Goal: Information Seeking & Learning: Learn about a topic

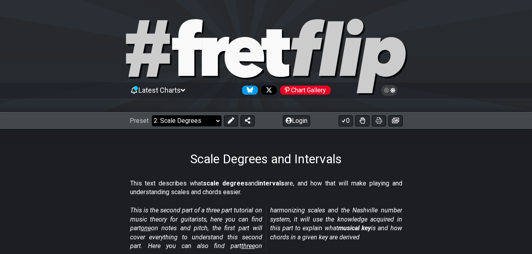
click at [205, 124] on select "Welcome to #fretflip! Initial Preset Custom Preset Minor Pentatonic Major Penta…" at bounding box center [187, 120] width 70 height 11
click at [152, 115] on select "Welcome to #fretflip! Initial Preset Custom Preset Minor Pentatonic Major Penta…" at bounding box center [187, 120] width 70 height 11
select select "/welcome"
select select "C"
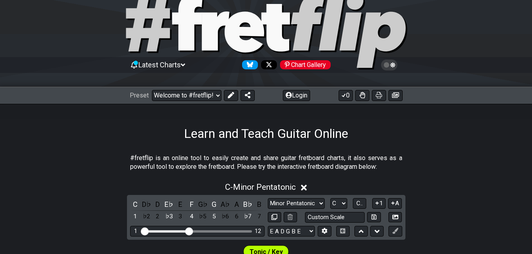
scroll to position [40, 0]
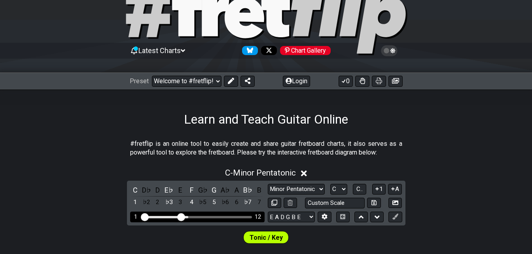
drag, startPoint x: 188, startPoint y: 216, endPoint x: 182, endPoint y: 216, distance: 6.3
click at [182, 216] on input "Visible fret range" at bounding box center [197, 216] width 112 height 0
drag, startPoint x: 182, startPoint y: 216, endPoint x: 190, endPoint y: 214, distance: 7.8
click at [190, 216] on input "Visible fret range" at bounding box center [197, 216] width 112 height 0
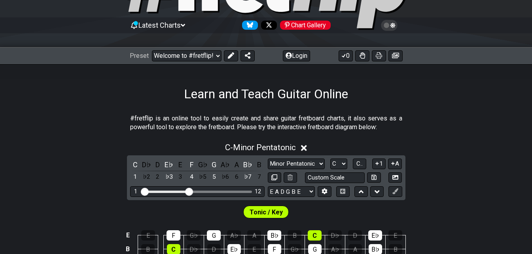
scroll to position [79, 0]
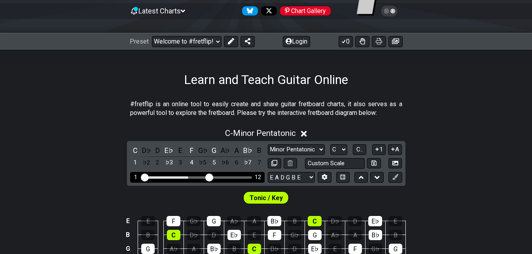
drag, startPoint x: 192, startPoint y: 179, endPoint x: 210, endPoint y: 178, distance: 18.6
click at [210, 176] on input "Visible fret range" at bounding box center [197, 176] width 112 height 0
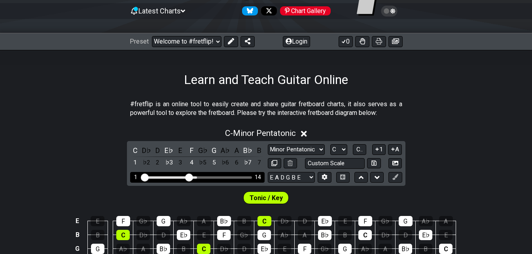
drag, startPoint x: 210, startPoint y: 178, endPoint x: 188, endPoint y: 179, distance: 22.6
click at [188, 176] on input "Visible fret range" at bounding box center [197, 176] width 112 height 0
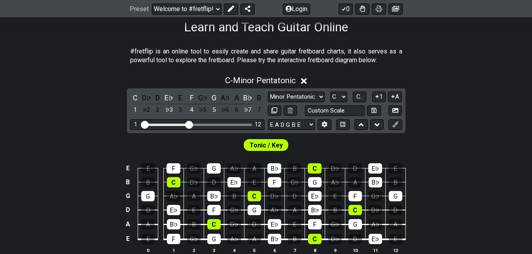
scroll to position [119, 0]
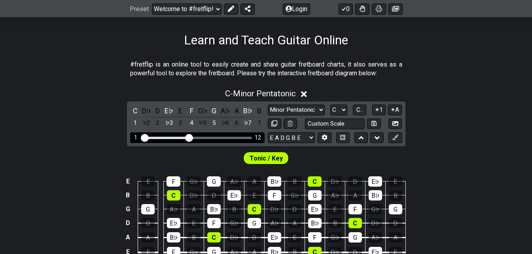
drag, startPoint x: 196, startPoint y: 138, endPoint x: 250, endPoint y: 137, distance: 53.8
click at [250, 137] on div "Visible fret range" at bounding box center [197, 137] width 110 height 2
drag, startPoint x: 244, startPoint y: 138, endPoint x: 251, endPoint y: 137, distance: 6.9
click at [251, 137] on div "Visible fret range" at bounding box center [197, 137] width 110 height 2
drag, startPoint x: 188, startPoint y: 139, endPoint x: 258, endPoint y: 142, distance: 70.1
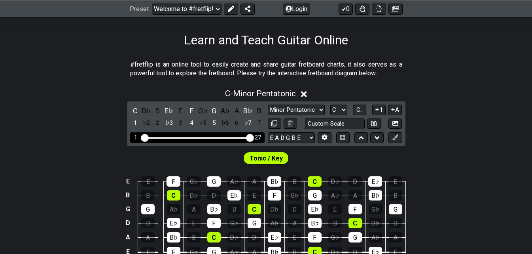
click at [254, 137] on input "Visible fret range" at bounding box center [197, 137] width 112 height 0
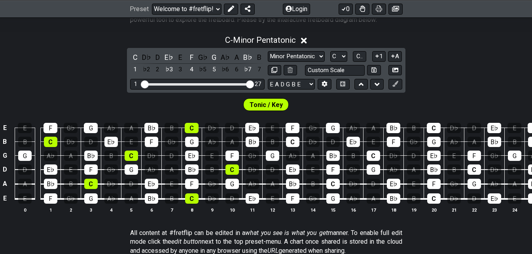
scroll to position [158, 0]
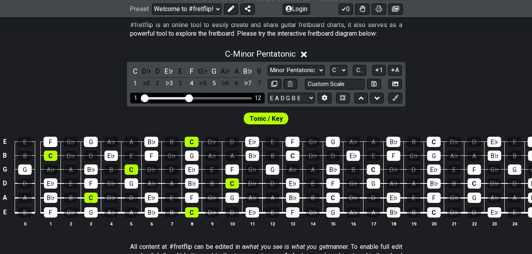
drag, startPoint x: 250, startPoint y: 99, endPoint x: 191, endPoint y: 100, distance: 59.3
click at [191, 97] on input "Visible fret range" at bounding box center [197, 97] width 112 height 0
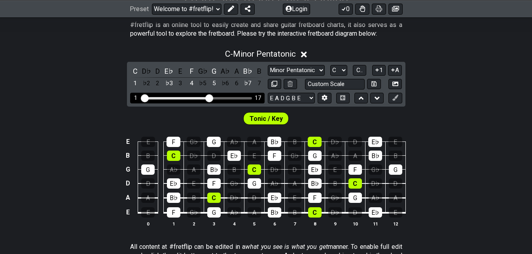
drag, startPoint x: 191, startPoint y: 99, endPoint x: 211, endPoint y: 100, distance: 19.4
click at [211, 97] on input "Visible fret range" at bounding box center [197, 97] width 112 height 0
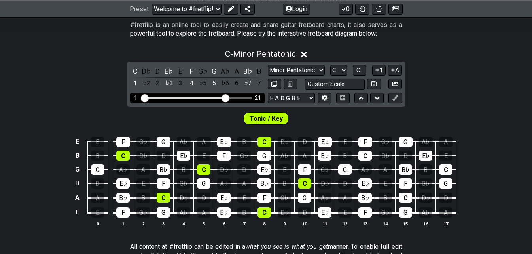
drag, startPoint x: 209, startPoint y: 99, endPoint x: 225, endPoint y: 97, distance: 16.7
click at [225, 97] on input "Visible fret range" at bounding box center [197, 97] width 112 height 0
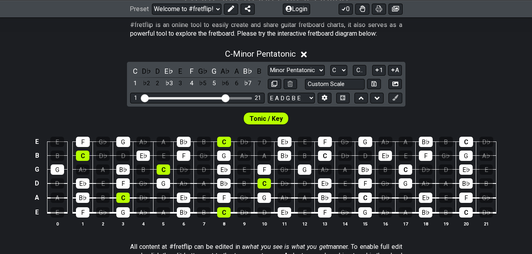
click at [90, 92] on div "C - Minor Pentatonic C D♭ D E♭ E F G♭ G A♭ A B♭ B 1 ♭2 2 ♭3 3 4 ♭5 5 ♭6 6 ♭7 7 …" at bounding box center [266, 140] width 532 height 193
click at [145, 68] on div "D♭" at bounding box center [146, 71] width 10 height 11
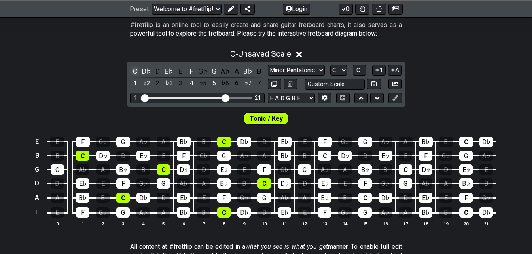
click at [138, 67] on div "C" at bounding box center [135, 71] width 10 height 11
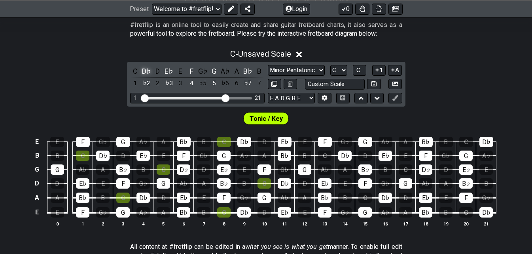
click at [147, 69] on div "D♭" at bounding box center [146, 71] width 10 height 11
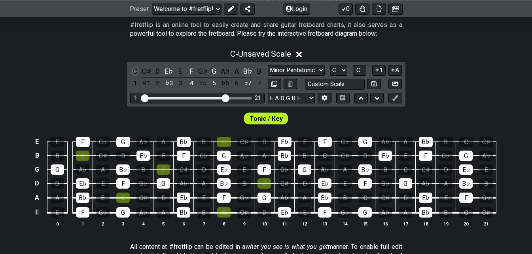
click at [138, 68] on div "C" at bounding box center [135, 71] width 10 height 11
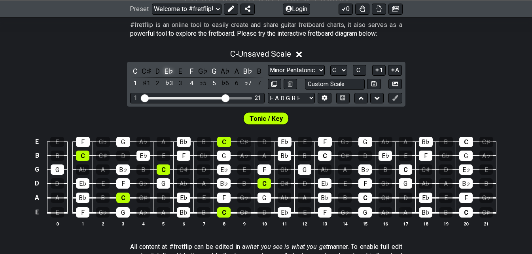
click at [165, 71] on div "E♭" at bounding box center [169, 71] width 10 height 11
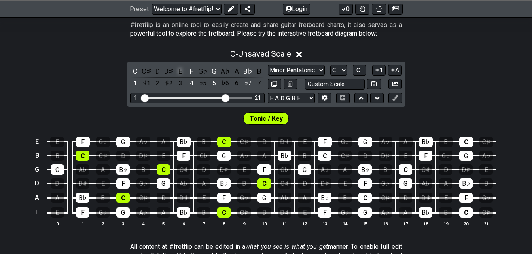
click at [185, 69] on div "E" at bounding box center [180, 71] width 10 height 11
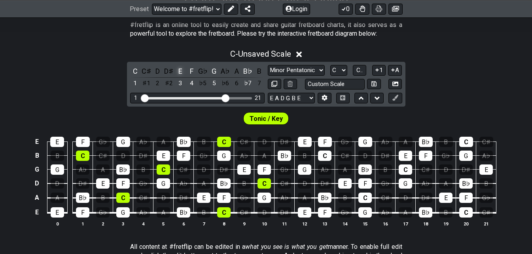
click at [183, 69] on div "E" at bounding box center [180, 71] width 10 height 11
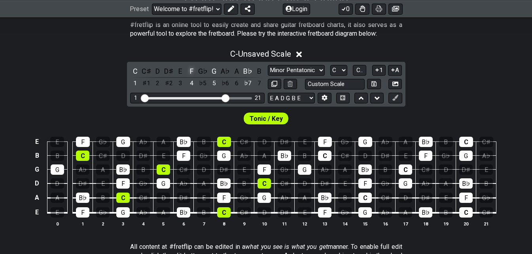
click at [193, 69] on div "F" at bounding box center [191, 71] width 10 height 11
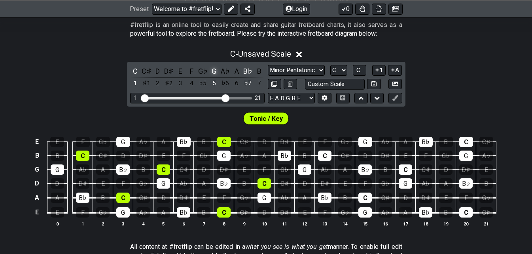
click at [215, 69] on div "G" at bounding box center [214, 71] width 10 height 11
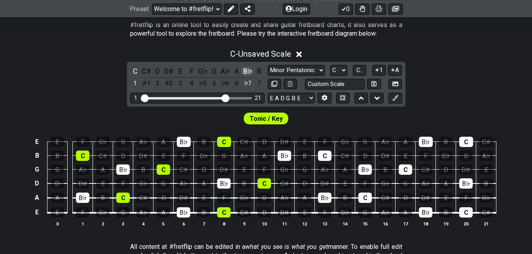
click at [250, 71] on div "B♭" at bounding box center [248, 71] width 10 height 11
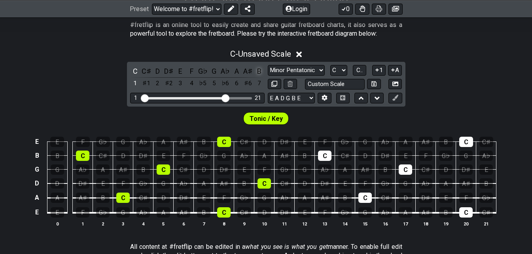
click at [258, 71] on div "B" at bounding box center [259, 71] width 10 height 11
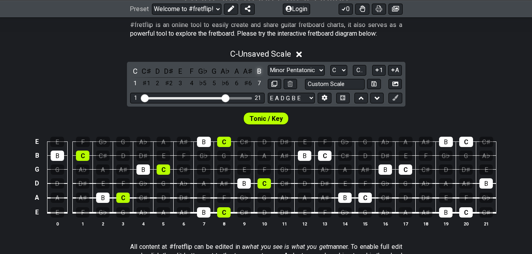
click at [258, 71] on div "B" at bounding box center [259, 71] width 10 height 11
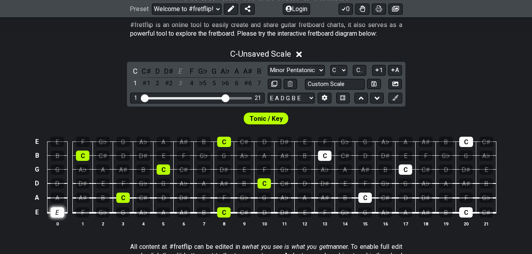
click at [60, 212] on div "E" at bounding box center [57, 212] width 13 height 10
click at [59, 197] on div "A" at bounding box center [57, 197] width 13 height 10
click at [60, 182] on div "D" at bounding box center [57, 183] width 13 height 10
click at [62, 165] on div "G" at bounding box center [57, 169] width 13 height 10
click at [63, 153] on div "B" at bounding box center [57, 155] width 13 height 10
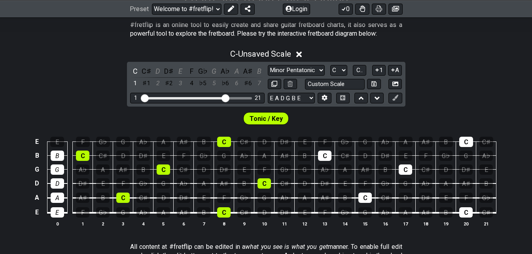
click at [63, 146] on td "B" at bounding box center [57, 149] width 20 height 14
click at [64, 141] on div "E" at bounding box center [57, 141] width 14 height 10
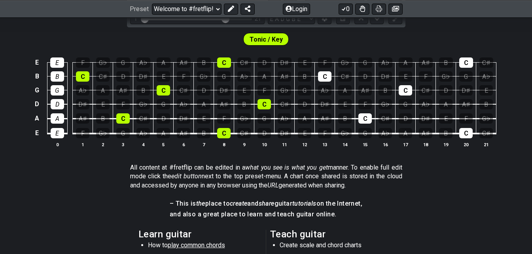
scroll to position [277, 0]
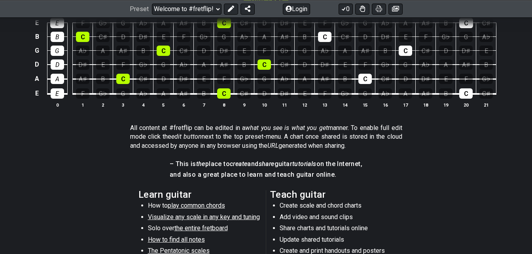
click at [202, 137] on em "edit button" at bounding box center [186, 137] width 30 height 8
click at [206, 124] on p "All content at #fretflip can be edited in a what you see is what you get manner…" at bounding box center [266, 136] width 272 height 27
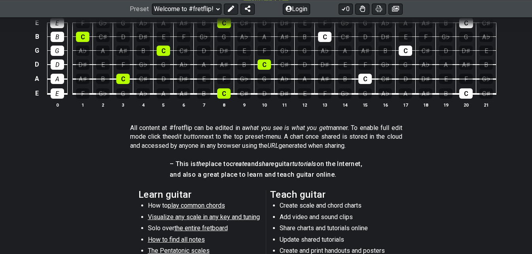
drag, startPoint x: 174, startPoint y: 142, endPoint x: 265, endPoint y: 166, distance: 93.7
click at [261, 167] on div "#fretflip is an online tool to easily create and share guitar fretboard charts,…" at bounding box center [266, 125] width 532 height 473
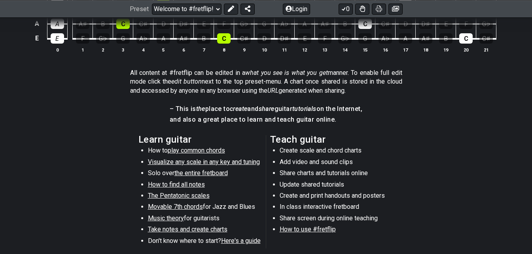
scroll to position [346, 0]
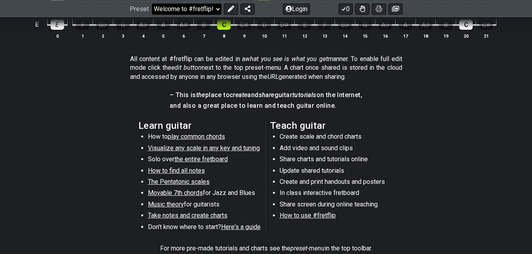
click at [208, 3] on select "Welcome to #fretflip! Initial Preset Custom Preset Minor Pentatonic Major Penta…" at bounding box center [187, 8] width 70 height 11
click at [210, 13] on select "Welcome to #fretflip! Initial Preset Custom Preset Minor Pentatonic Major Penta…" at bounding box center [187, 8] width 70 height 11
click at [190, 137] on span "play common chords" at bounding box center [196, 137] width 57 height 8
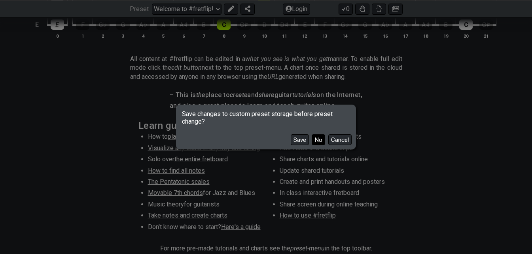
click at [318, 140] on button "No" at bounding box center [318, 139] width 13 height 11
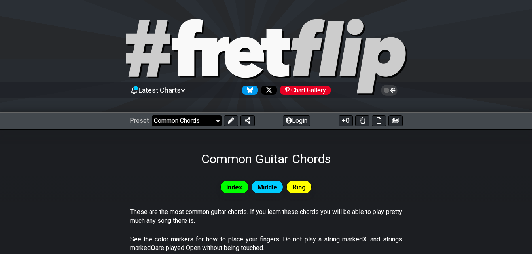
click at [217, 124] on select "Welcome to #fretflip! Initial Preset Custom Preset Minor Pentatonic Major Penta…" at bounding box center [187, 120] width 70 height 11
click at [152, 115] on select "Welcome to #fretflip! Initial Preset Custom Preset Minor Pentatonic Major Penta…" at bounding box center [187, 120] width 70 height 11
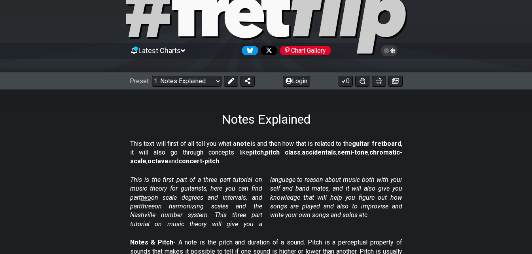
scroll to position [79, 0]
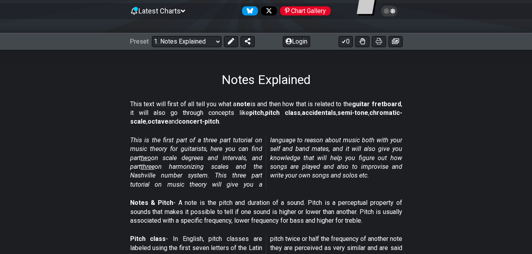
drag, startPoint x: 153, startPoint y: 157, endPoint x: 148, endPoint y: 156, distance: 4.8
click at [148, 156] on span "two" at bounding box center [146, 158] width 10 height 8
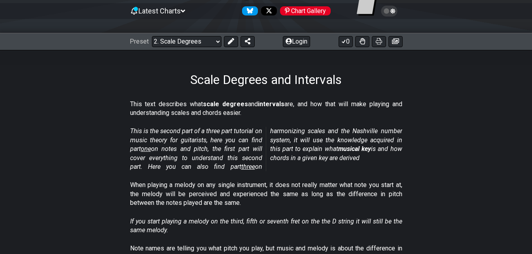
click at [150, 149] on span "one" at bounding box center [146, 149] width 10 height 8
select select "/musical-notes-explained"
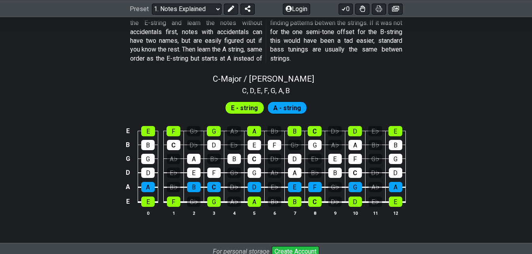
scroll to position [742, 0]
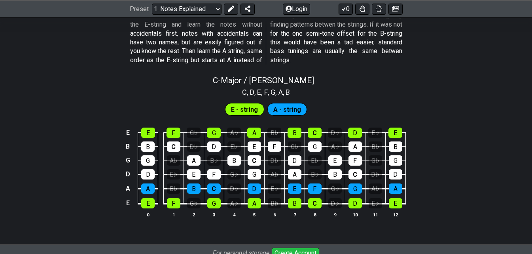
click at [256, 110] on span "E - string" at bounding box center [244, 109] width 27 height 11
click at [282, 110] on span "A - string" at bounding box center [287, 109] width 28 height 11
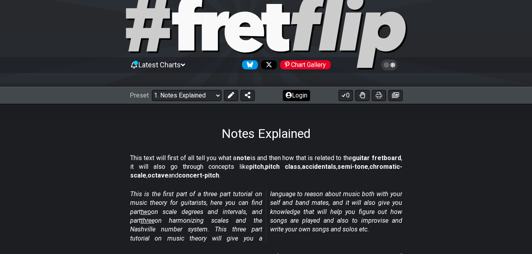
scroll to position [40, 0]
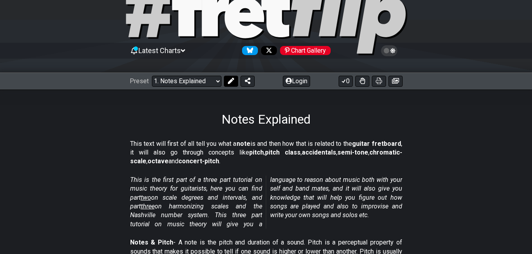
click at [224, 81] on button at bounding box center [231, 81] width 14 height 11
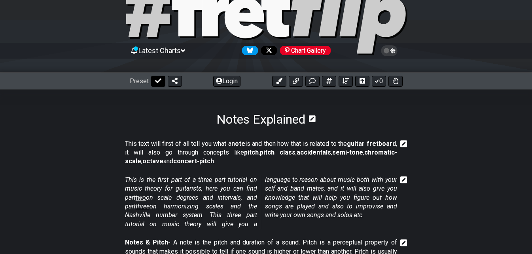
click at [153, 81] on button at bounding box center [158, 81] width 14 height 11
select select "/musical-notes-explained"
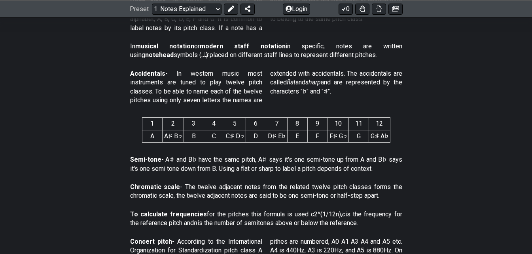
scroll to position [79, 0]
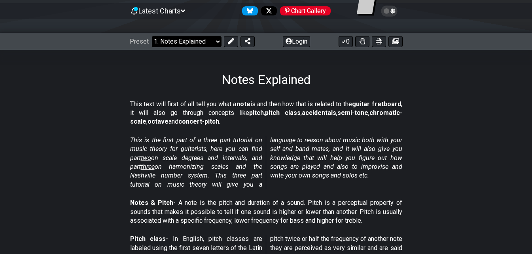
click at [215, 44] on select "Welcome to #fretflip! Initial Preset Custom Preset Minor Pentatonic Major Penta…" at bounding box center [187, 41] width 70 height 11
click at [251, 151] on em "This is the first part of a three part tutorial on music theory for guitarists,…" at bounding box center [266, 162] width 272 height 52
